Goal: Task Accomplishment & Management: Manage account settings

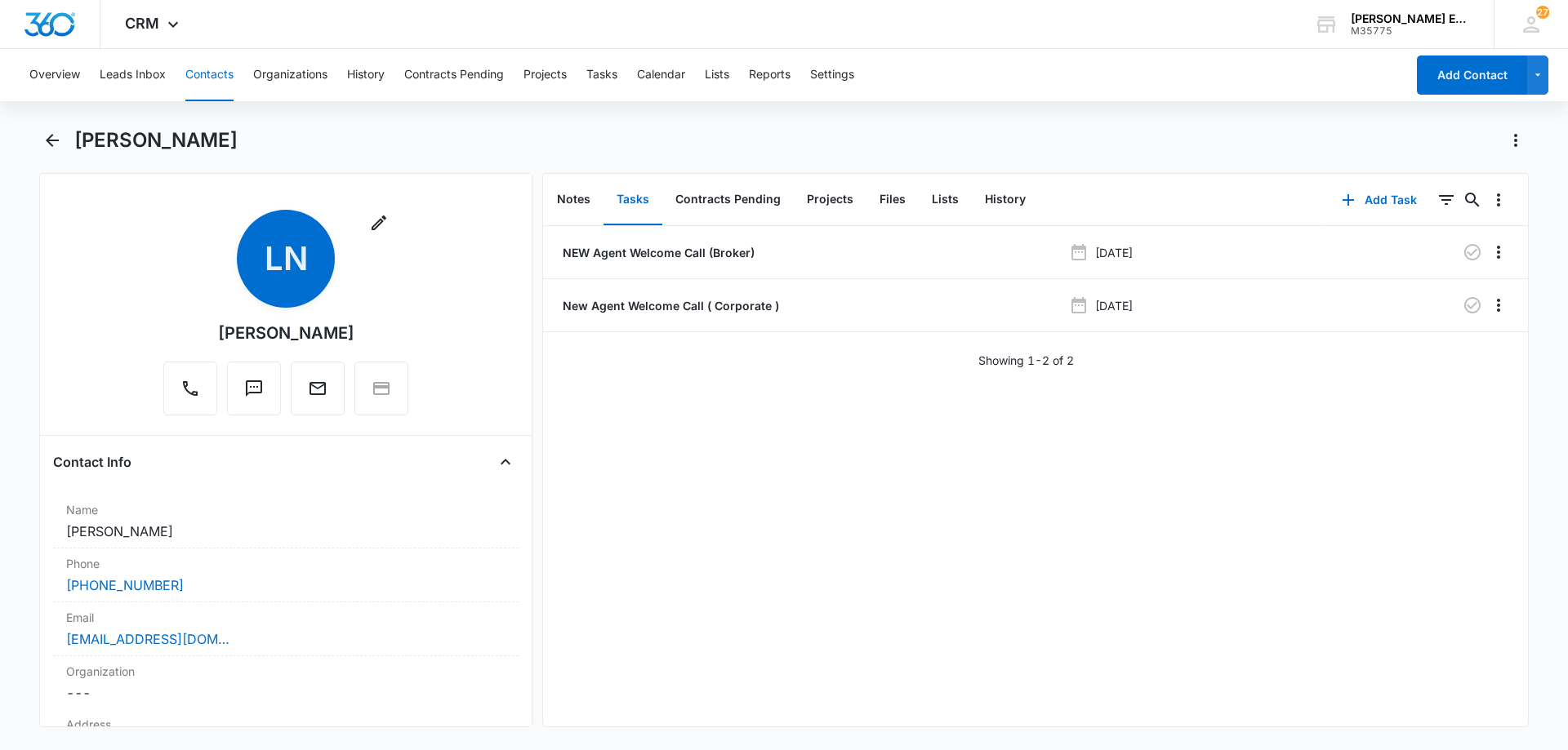
scroll to position [245, 0]
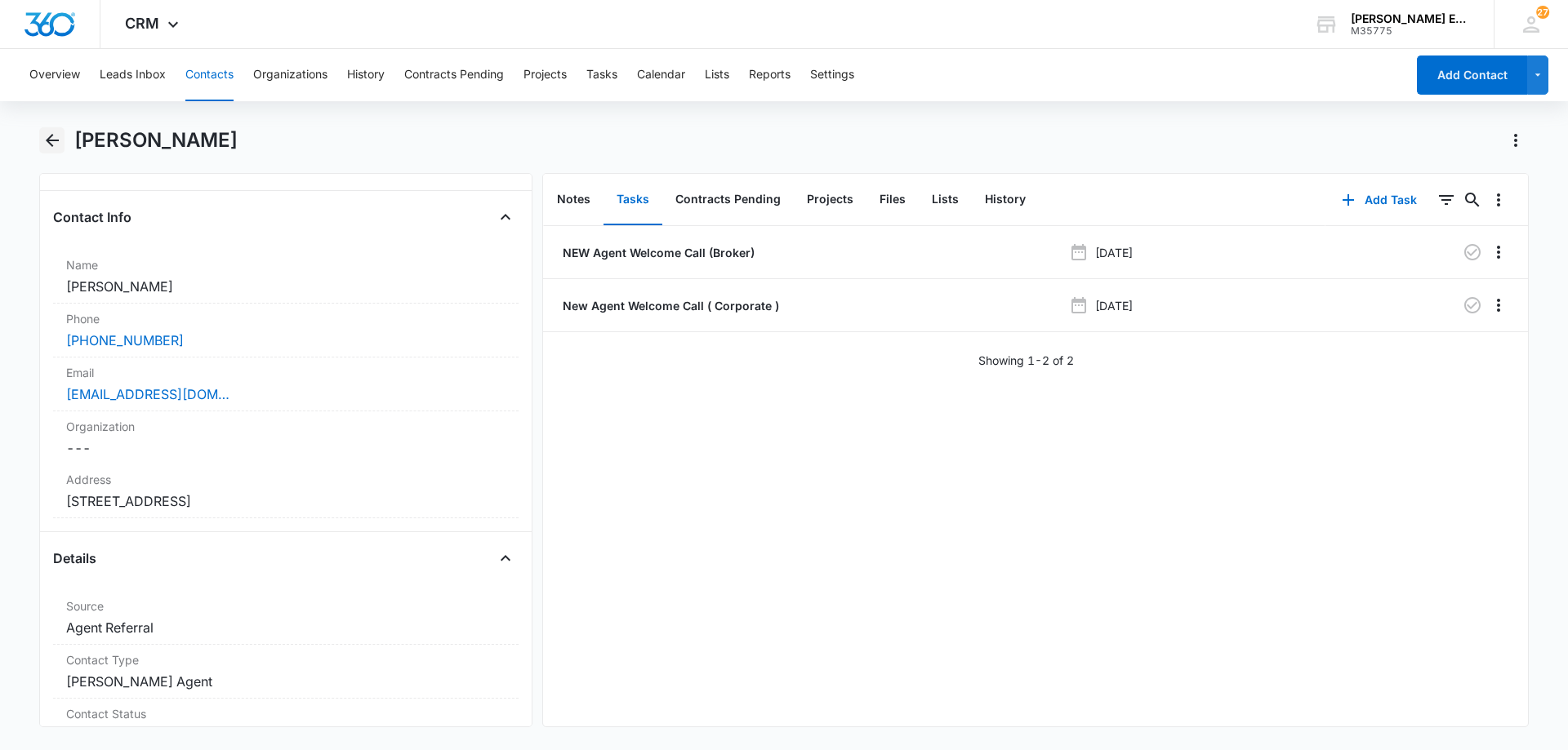
click at [52, 138] on icon "Back" at bounding box center [52, 141] width 20 height 20
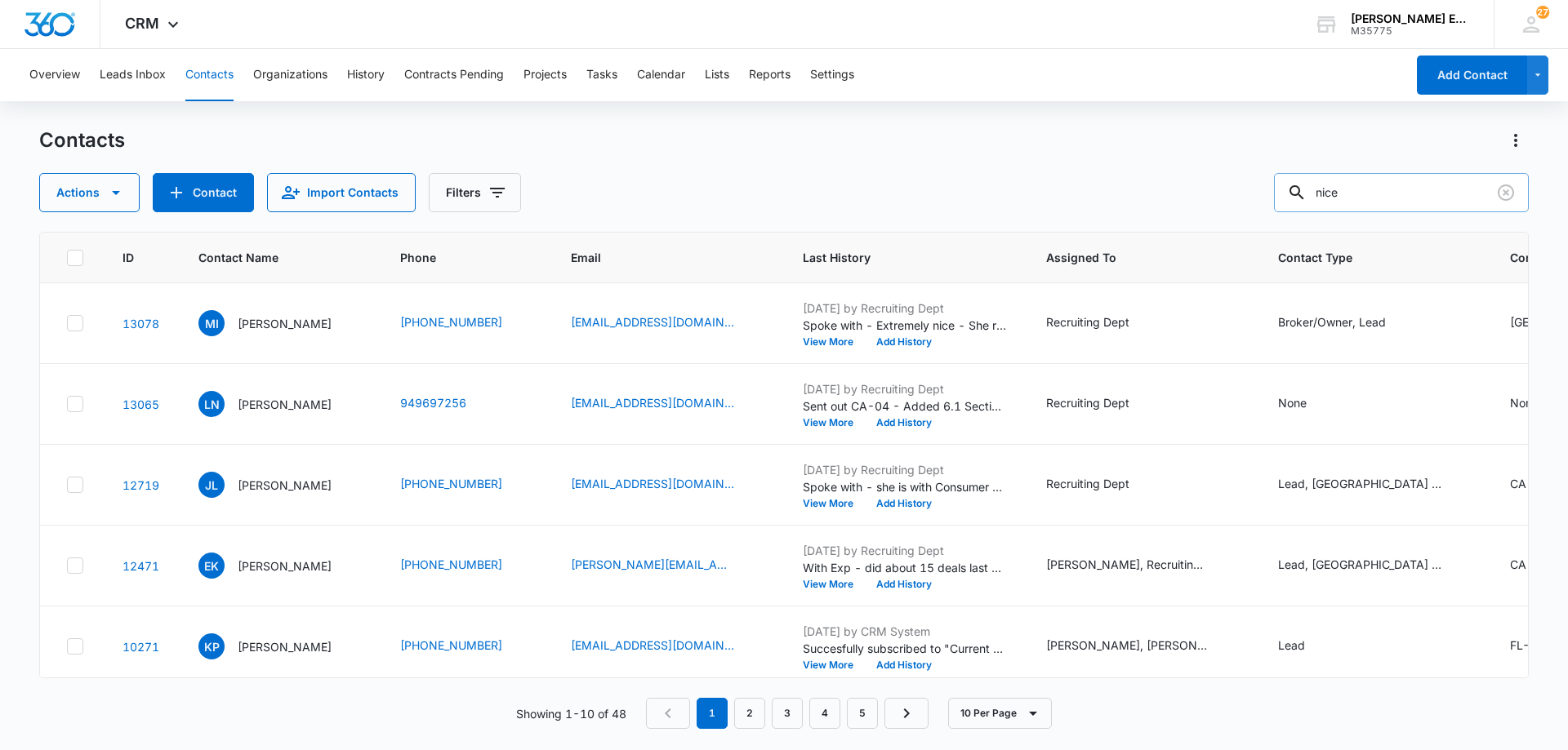
drag, startPoint x: 1351, startPoint y: 190, endPoint x: 1291, endPoint y: 190, distance: 60.0
click at [1291, 190] on input "nice" at bounding box center [1402, 192] width 255 height 39
type input "irenheim"
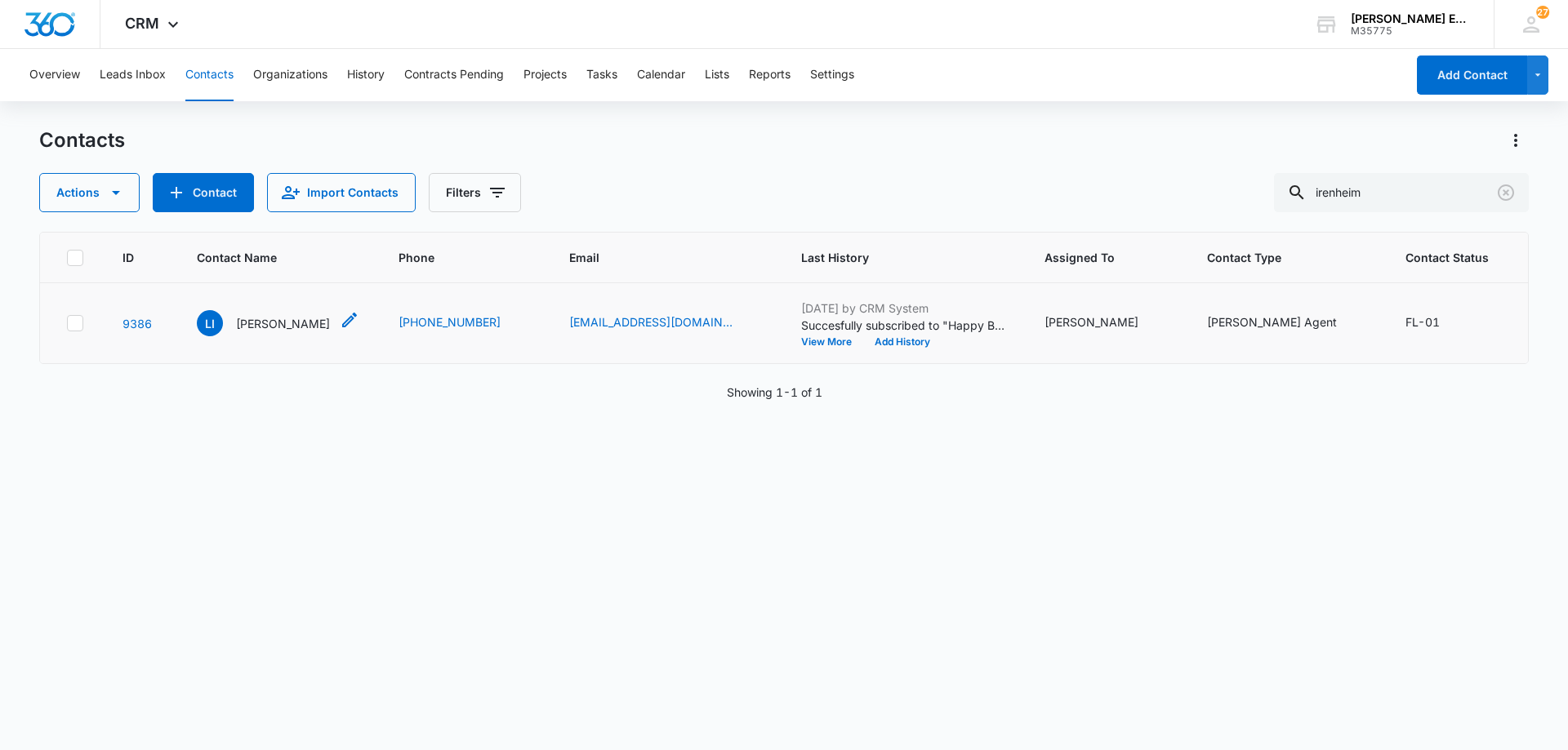
click at [269, 333] on p "[PERSON_NAME]" at bounding box center [283, 323] width 94 height 17
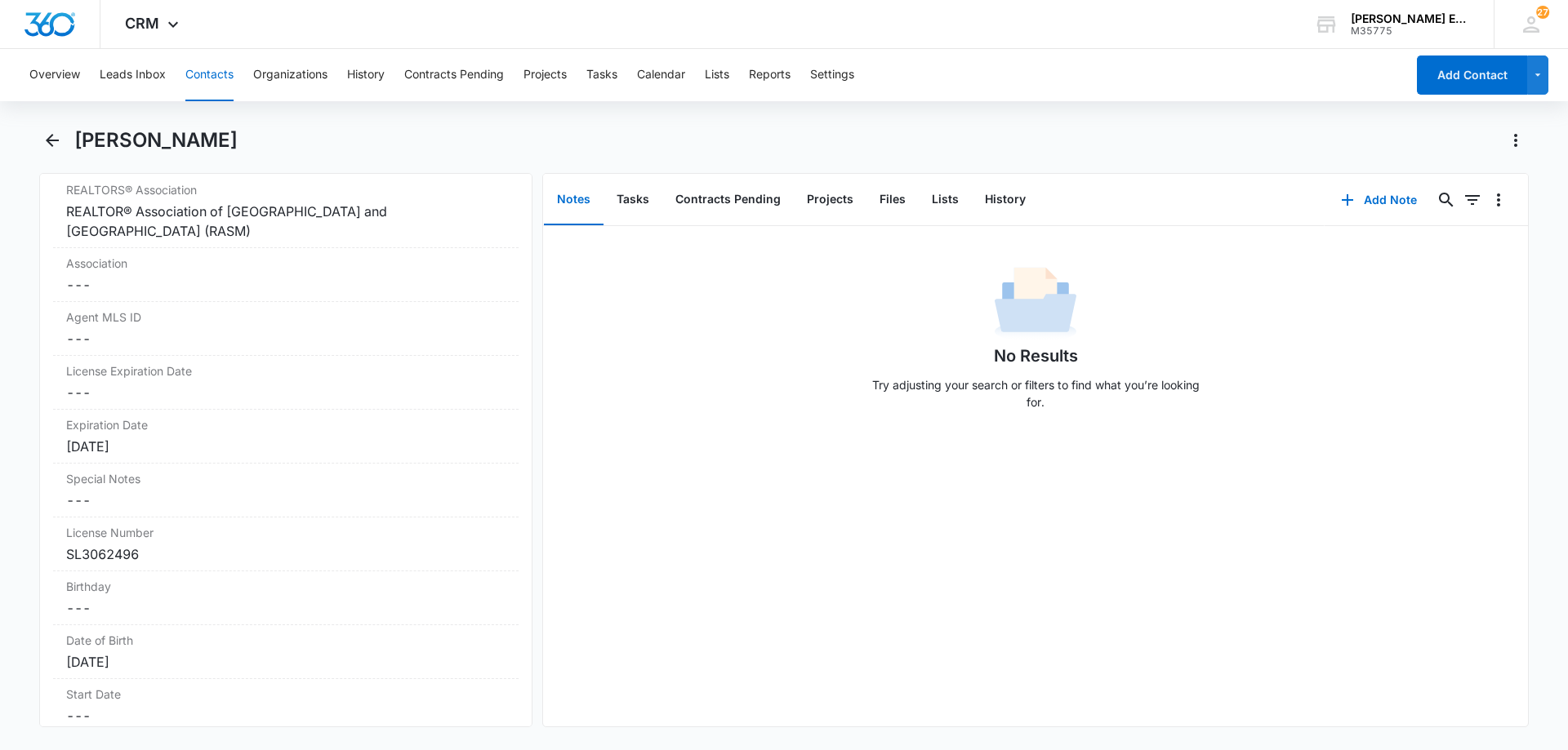
scroll to position [1469, 0]
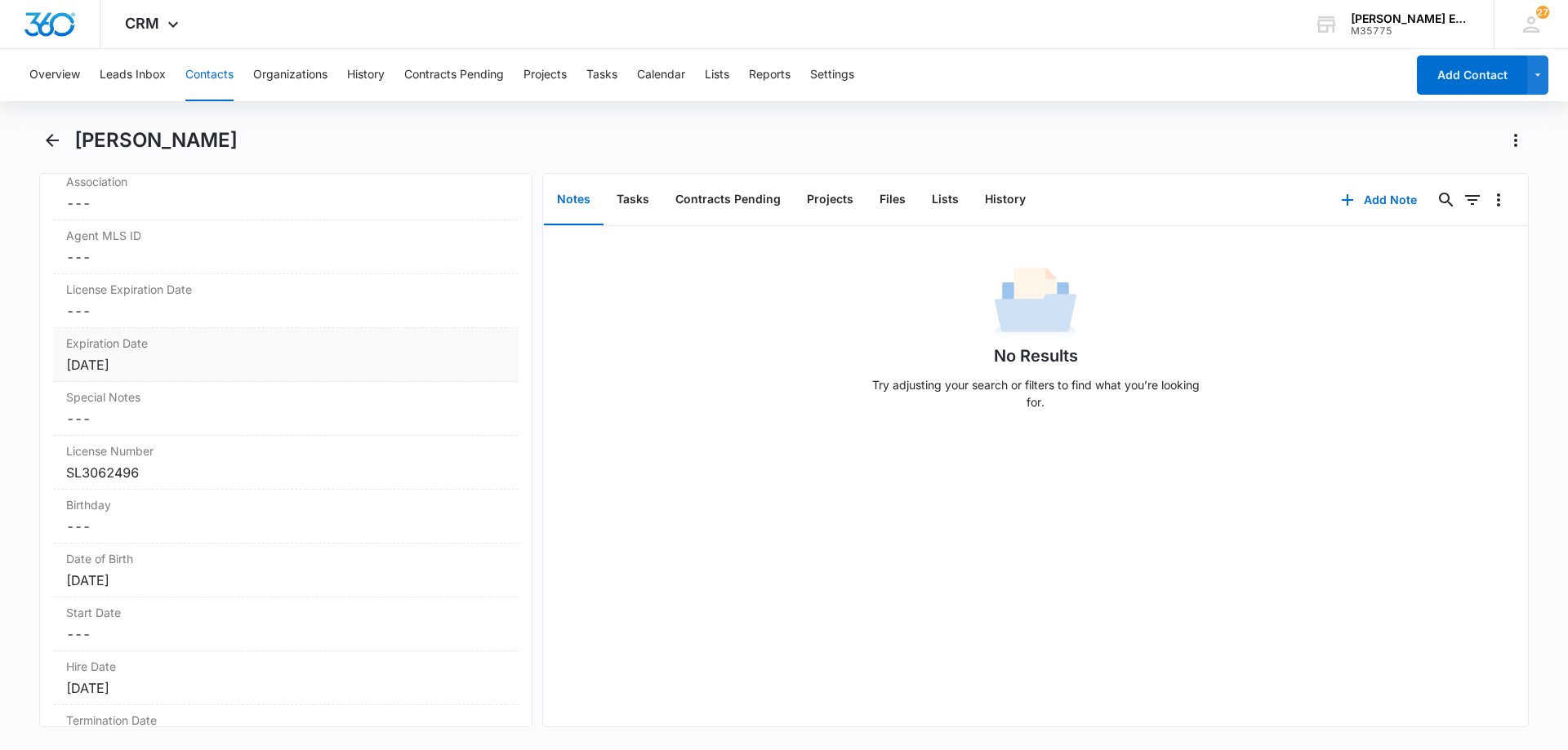
click at [174, 355] on div "[DATE]" at bounding box center [286, 365] width 439 height 20
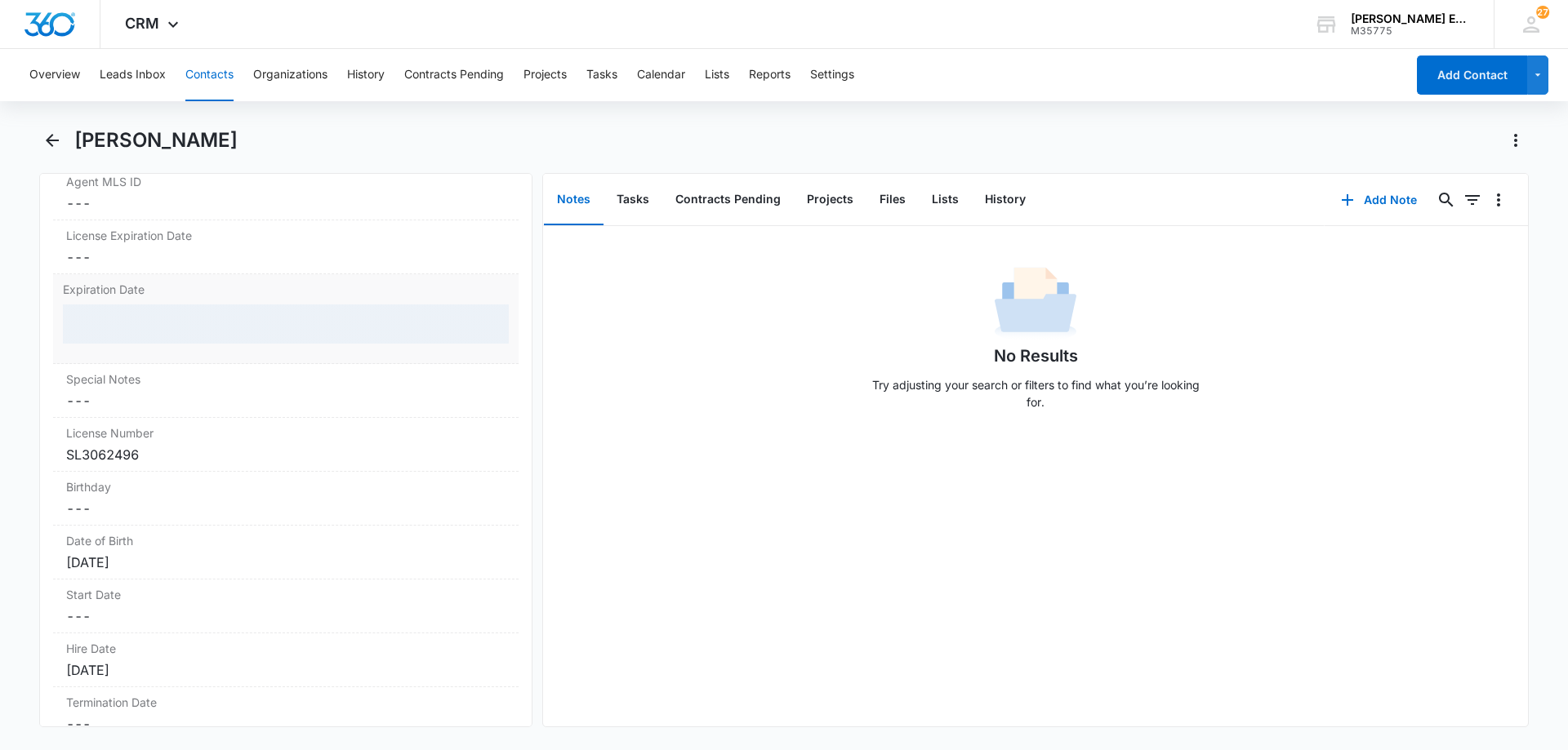
scroll to position [1551, 0]
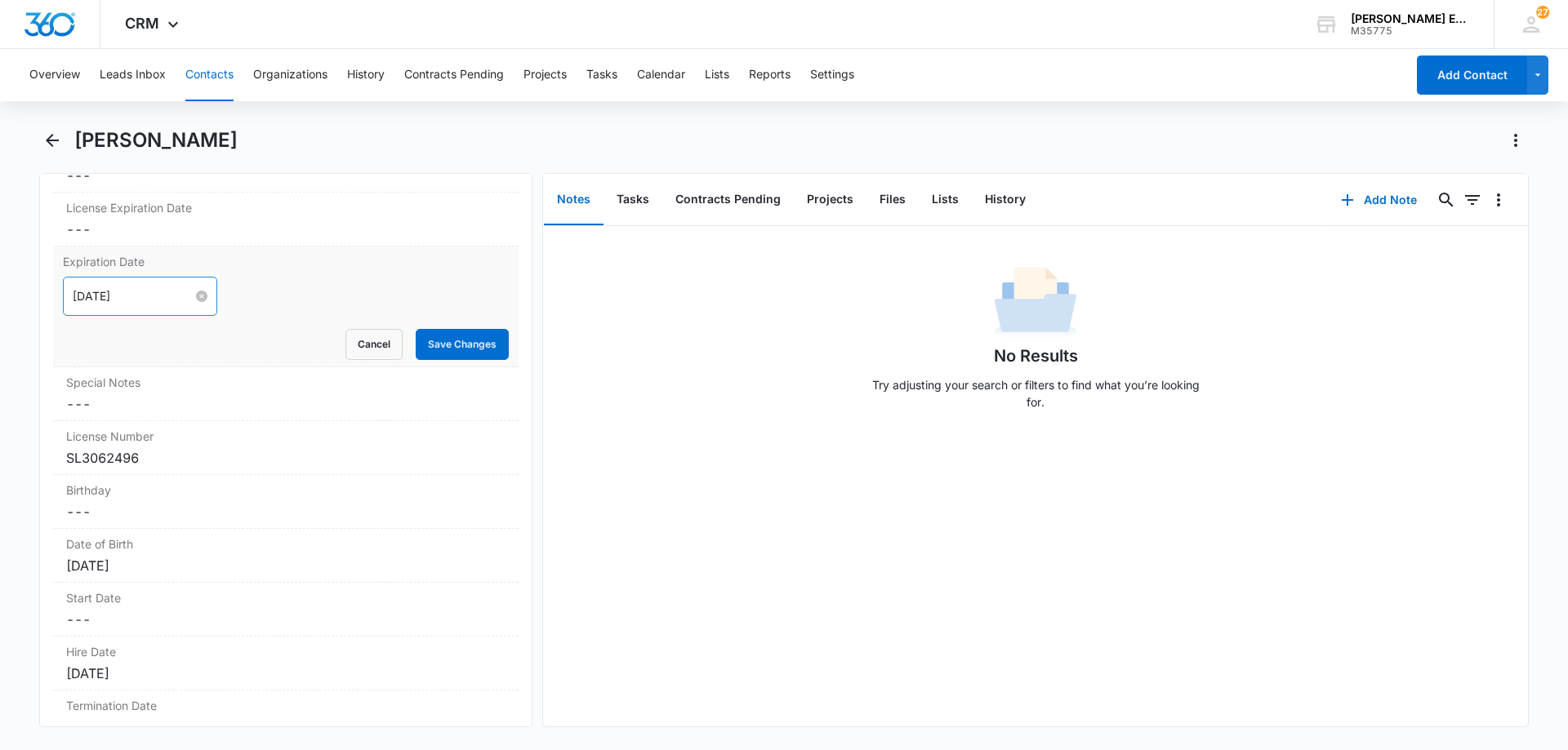
click at [161, 288] on input "[DATE]" at bounding box center [132, 297] width 120 height 18
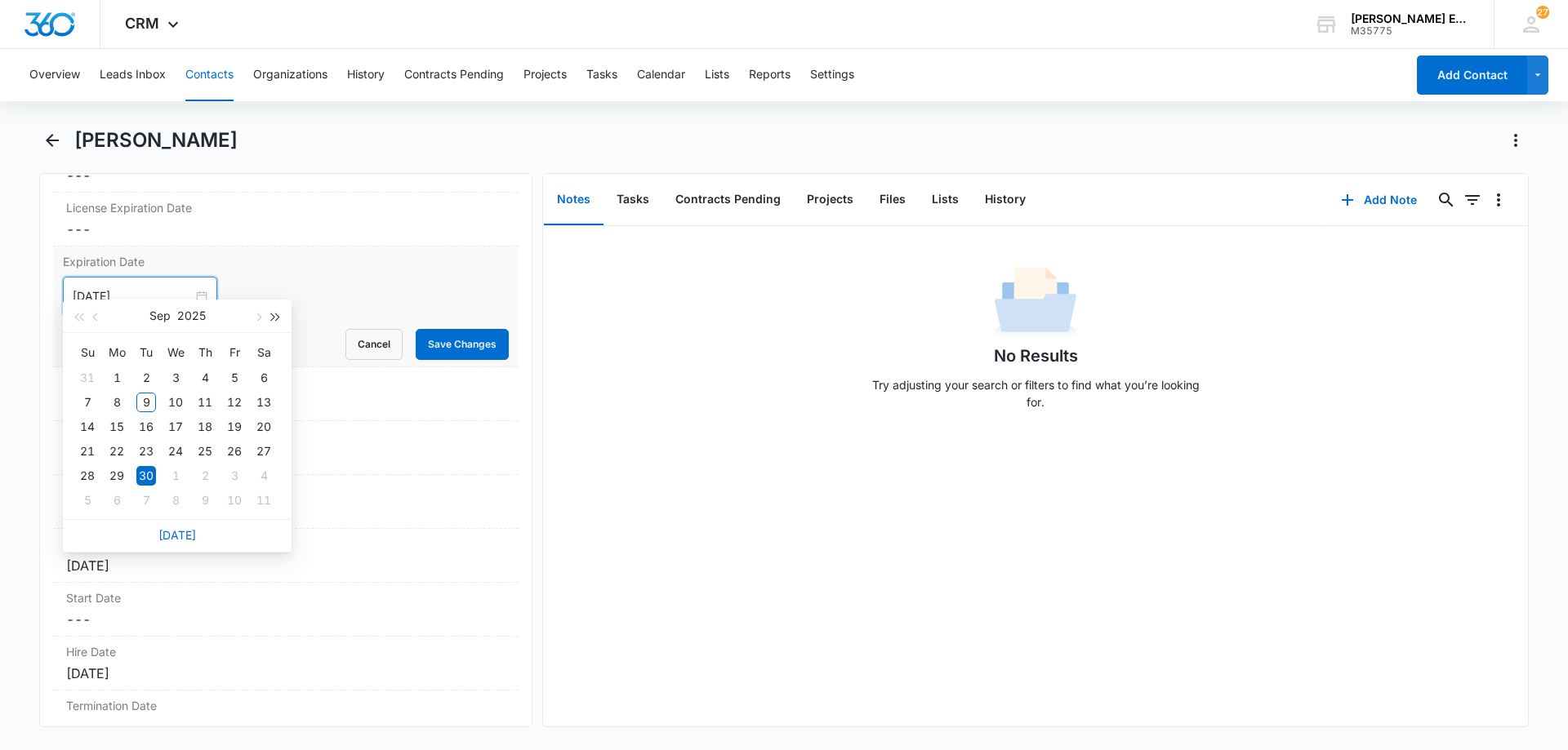
click at [281, 318] on button "button" at bounding box center [276, 315] width 18 height 32
type input "[DATE]"
click at [203, 476] on div "30" at bounding box center [205, 476] width 20 height 20
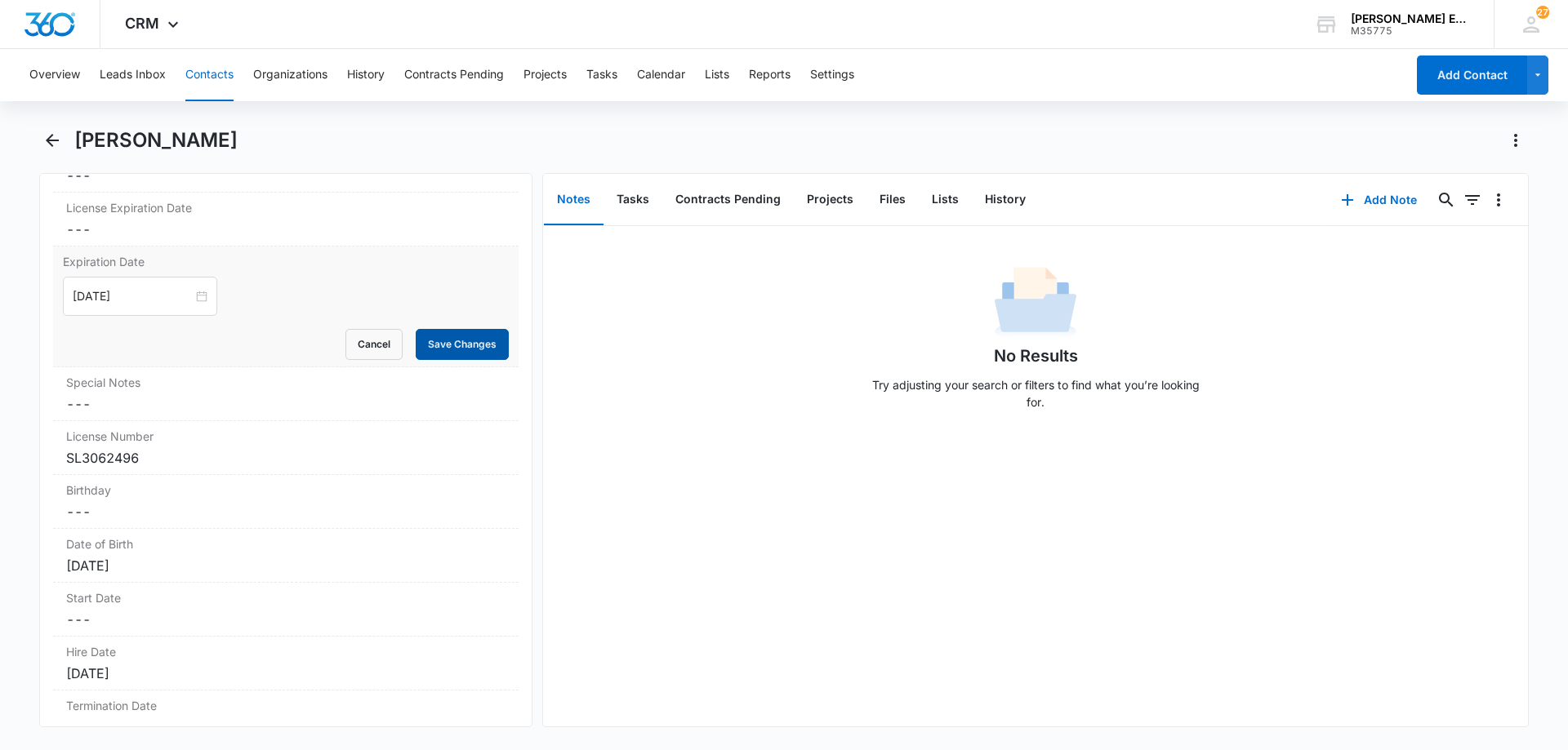
click at [444, 329] on button "Save Changes" at bounding box center [462, 344] width 93 height 31
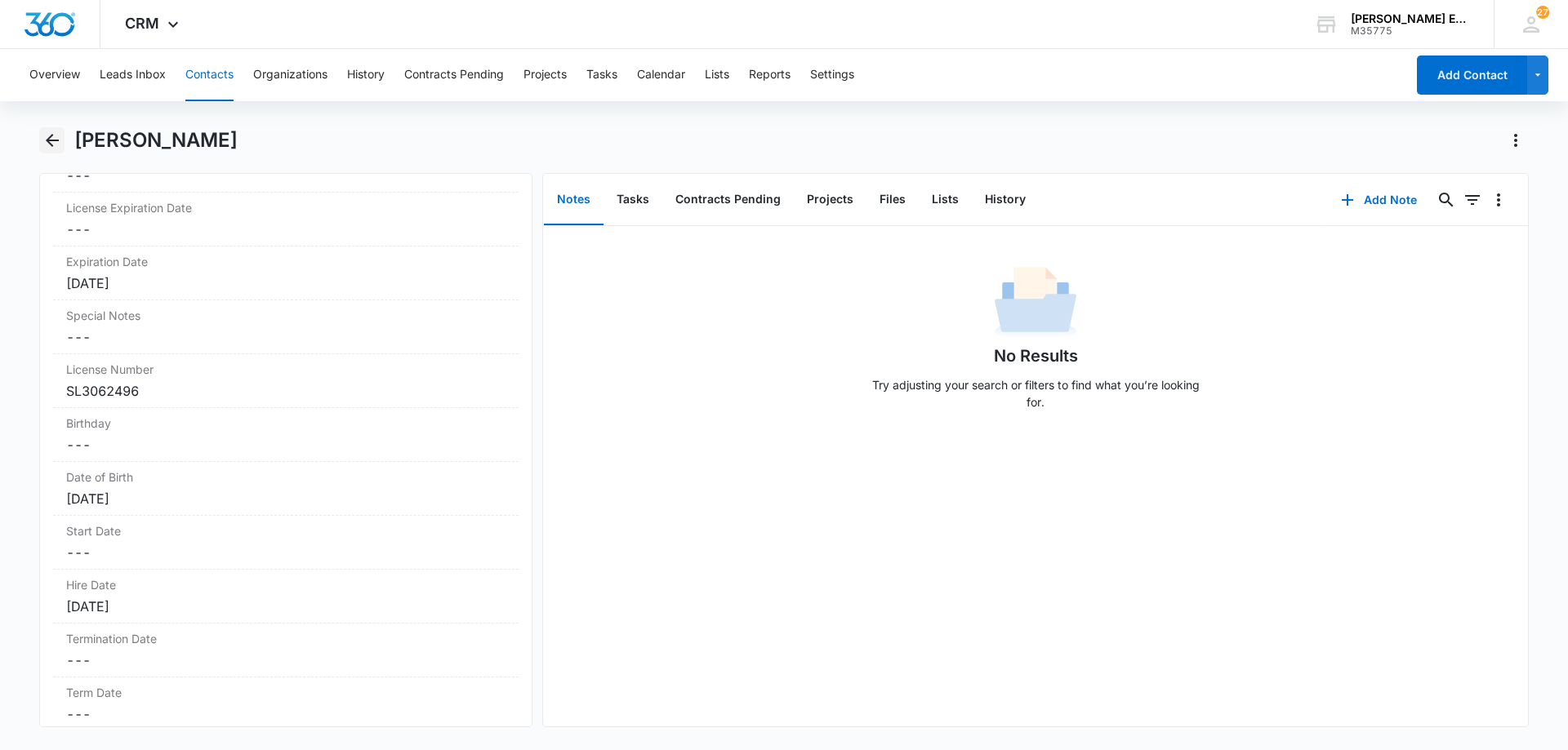
click at [61, 137] on icon "Back" at bounding box center [52, 141] width 20 height 20
